Goal: Information Seeking & Learning: Check status

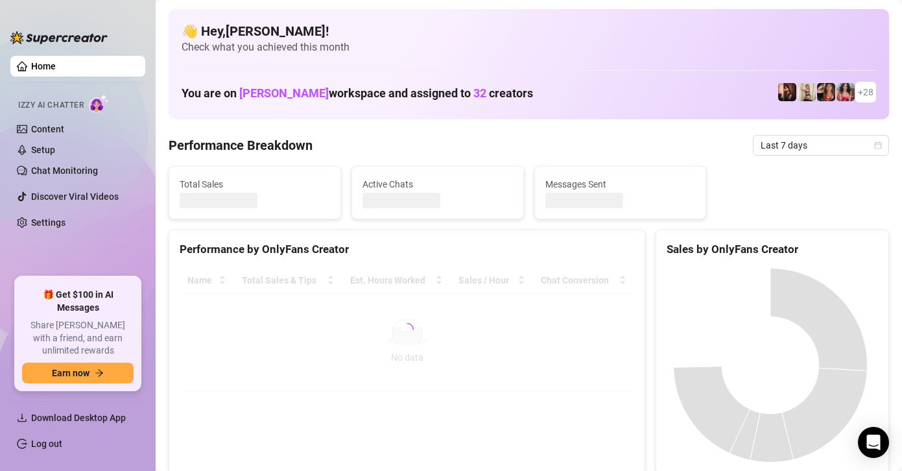
click at [657, 283] on div at bounding box center [772, 364] width 232 height 215
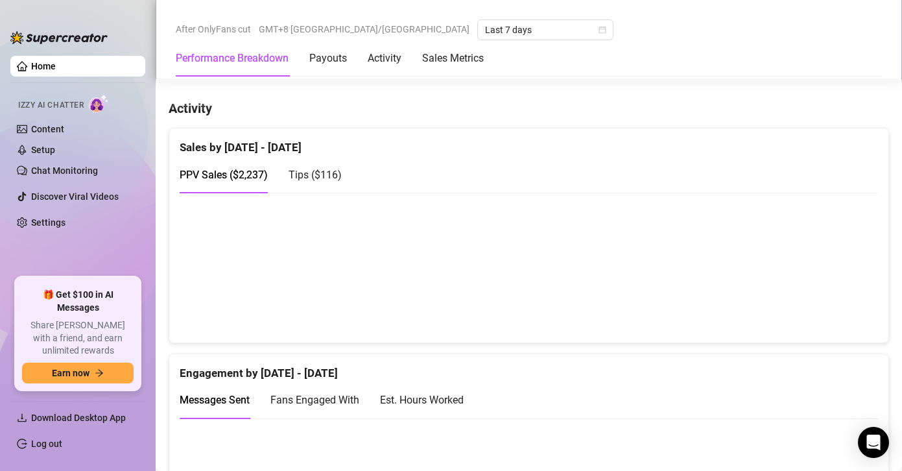
scroll to position [809, 0]
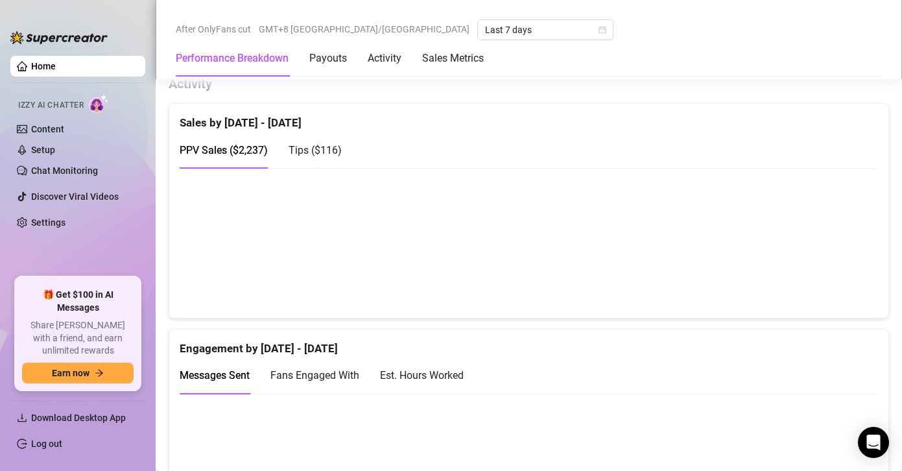
click at [821, 277] on canvas at bounding box center [524, 243] width 689 height 130
click at [317, 158] on div "Tips ( $116 )" at bounding box center [315, 150] width 53 height 16
click at [247, 154] on span "PPV Sales ( $2,237 )" at bounding box center [224, 150] width 88 height 12
click at [821, 281] on canvas at bounding box center [524, 243] width 689 height 130
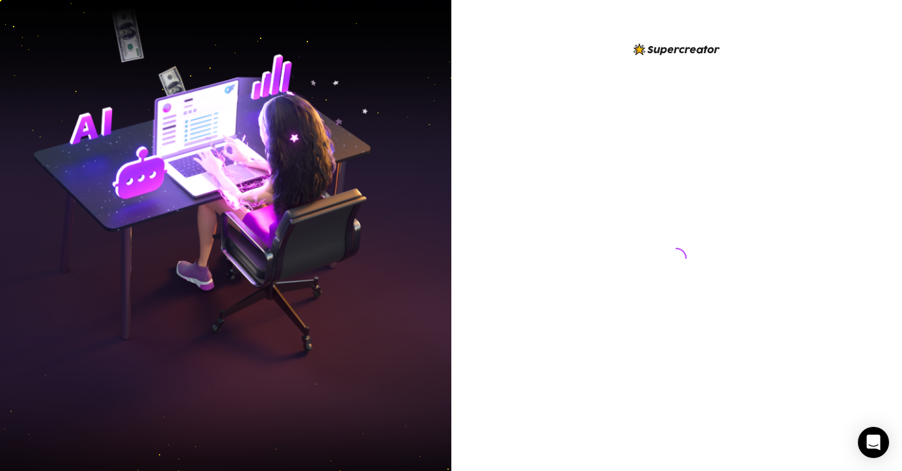
drag, startPoint x: 512, startPoint y: 150, endPoint x: 547, endPoint y: 166, distance: 38.9
click at [512, 151] on div at bounding box center [676, 235] width 451 height 471
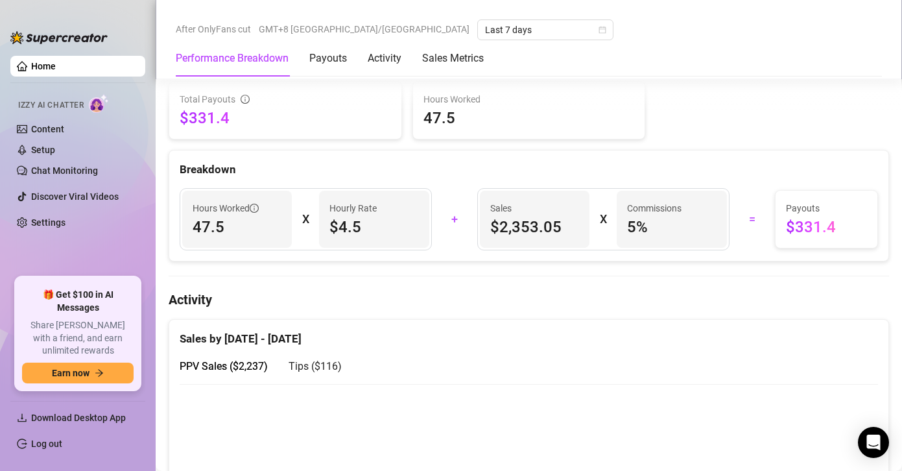
scroll to position [727, 0]
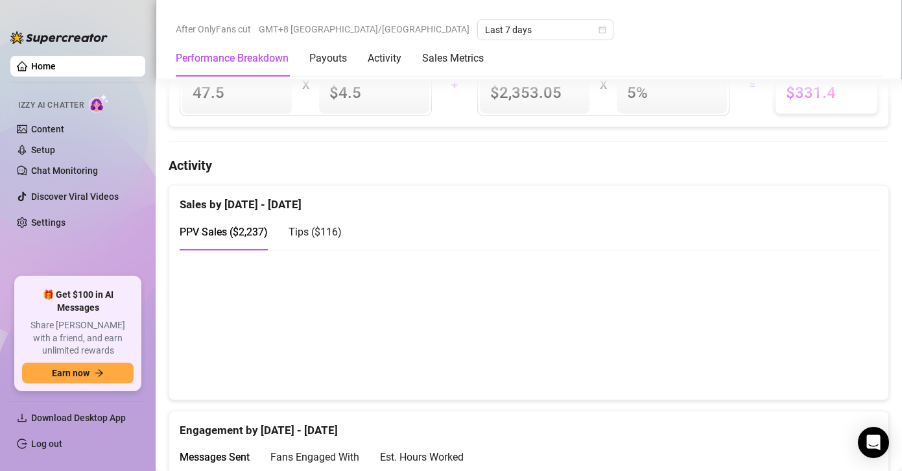
click at [822, 358] on canvas at bounding box center [524, 324] width 689 height 130
click at [327, 231] on span "Tips ( $116 )" at bounding box center [315, 232] width 53 height 12
